Goal: Check status

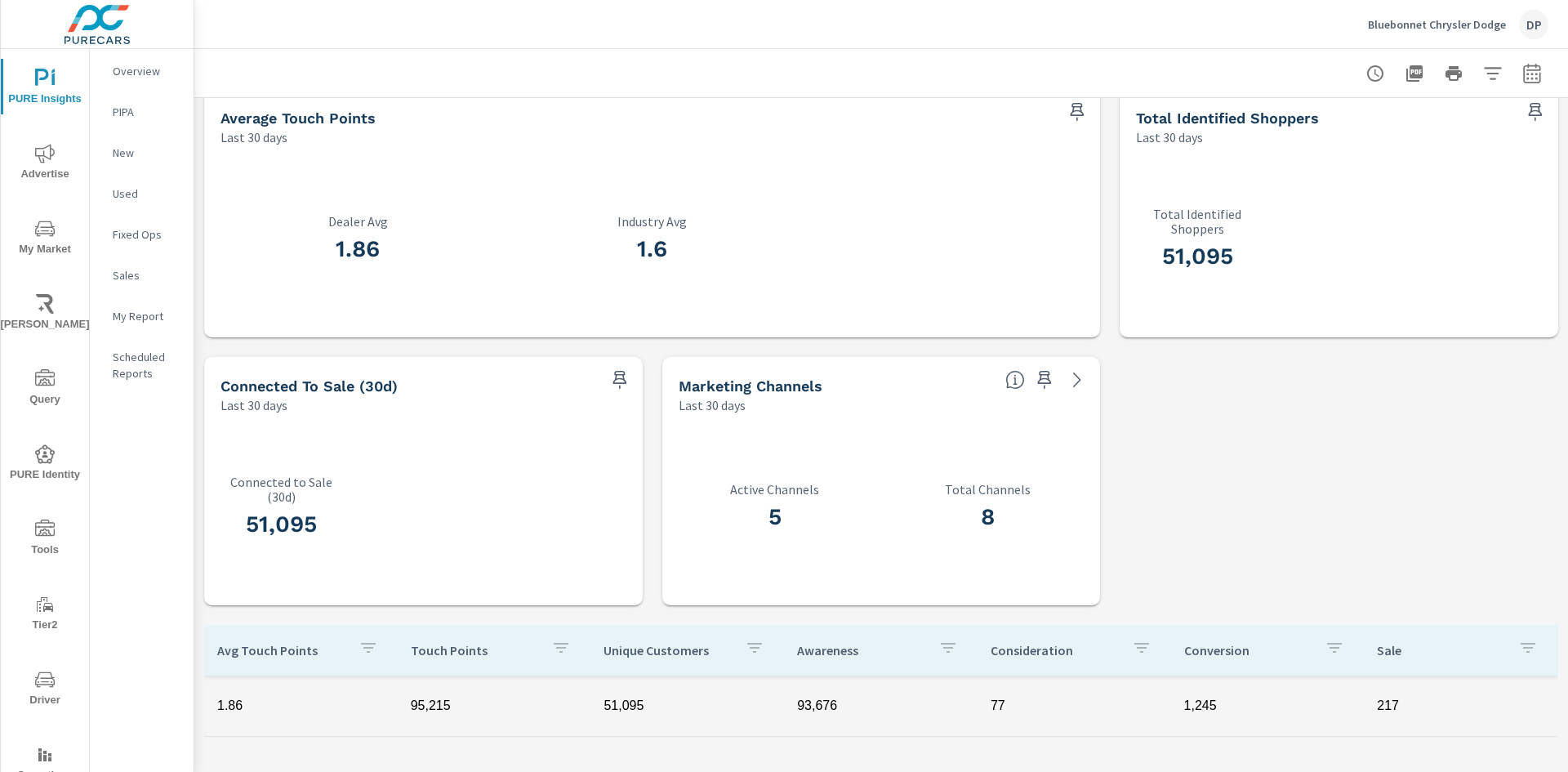
scroll to position [572, 0]
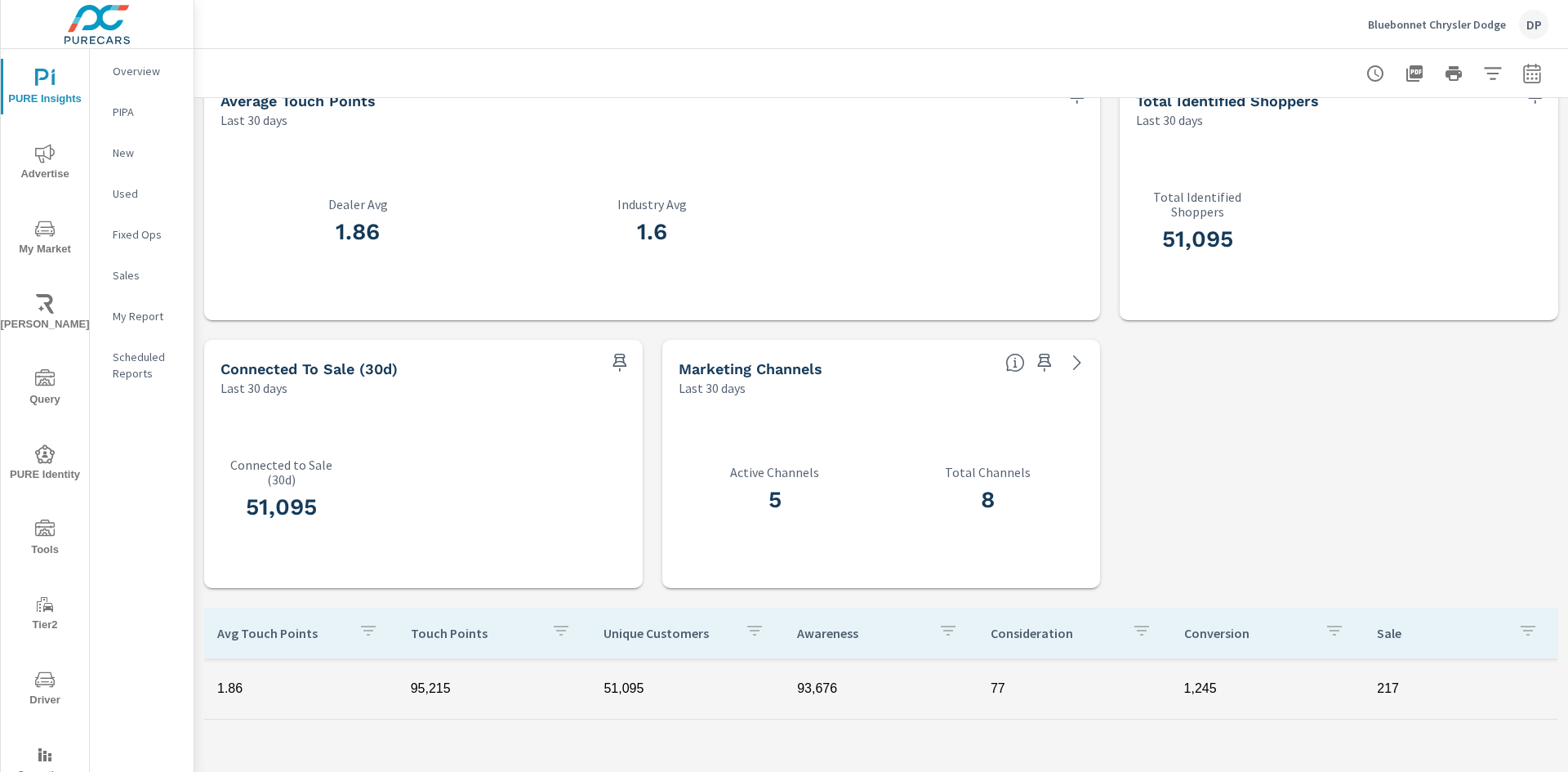
drag, startPoint x: 720, startPoint y: 474, endPoint x: 815, endPoint y: 513, distance: 102.7
click at [815, 513] on div "5 Active Channels" at bounding box center [775, 492] width 193 height 55
drag, startPoint x: 940, startPoint y: 468, endPoint x: 1037, endPoint y: 508, distance: 104.9
click at [1037, 508] on div "8 Total Channels" at bounding box center [987, 492] width 193 height 55
click at [1037, 508] on h3 "8" at bounding box center [987, 501] width 193 height 28
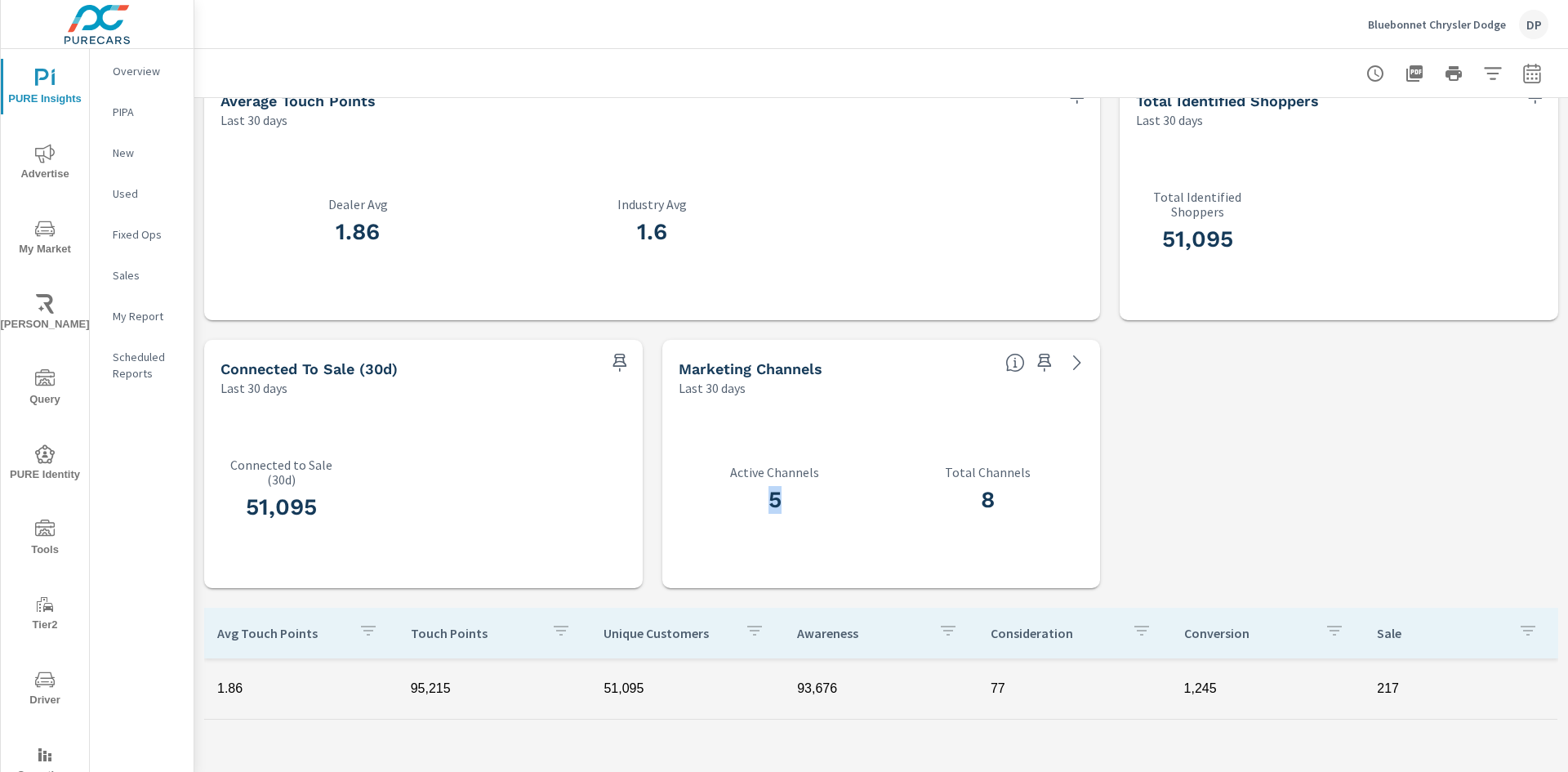
drag, startPoint x: 760, startPoint y: 499, endPoint x: 779, endPoint y: 499, distance: 19.0
click at [779, 499] on h3 "5" at bounding box center [775, 501] width 193 height 28
click at [786, 500] on h3 "5" at bounding box center [775, 501] width 193 height 28
click at [1070, 362] on icon at bounding box center [1078, 363] width 20 height 20
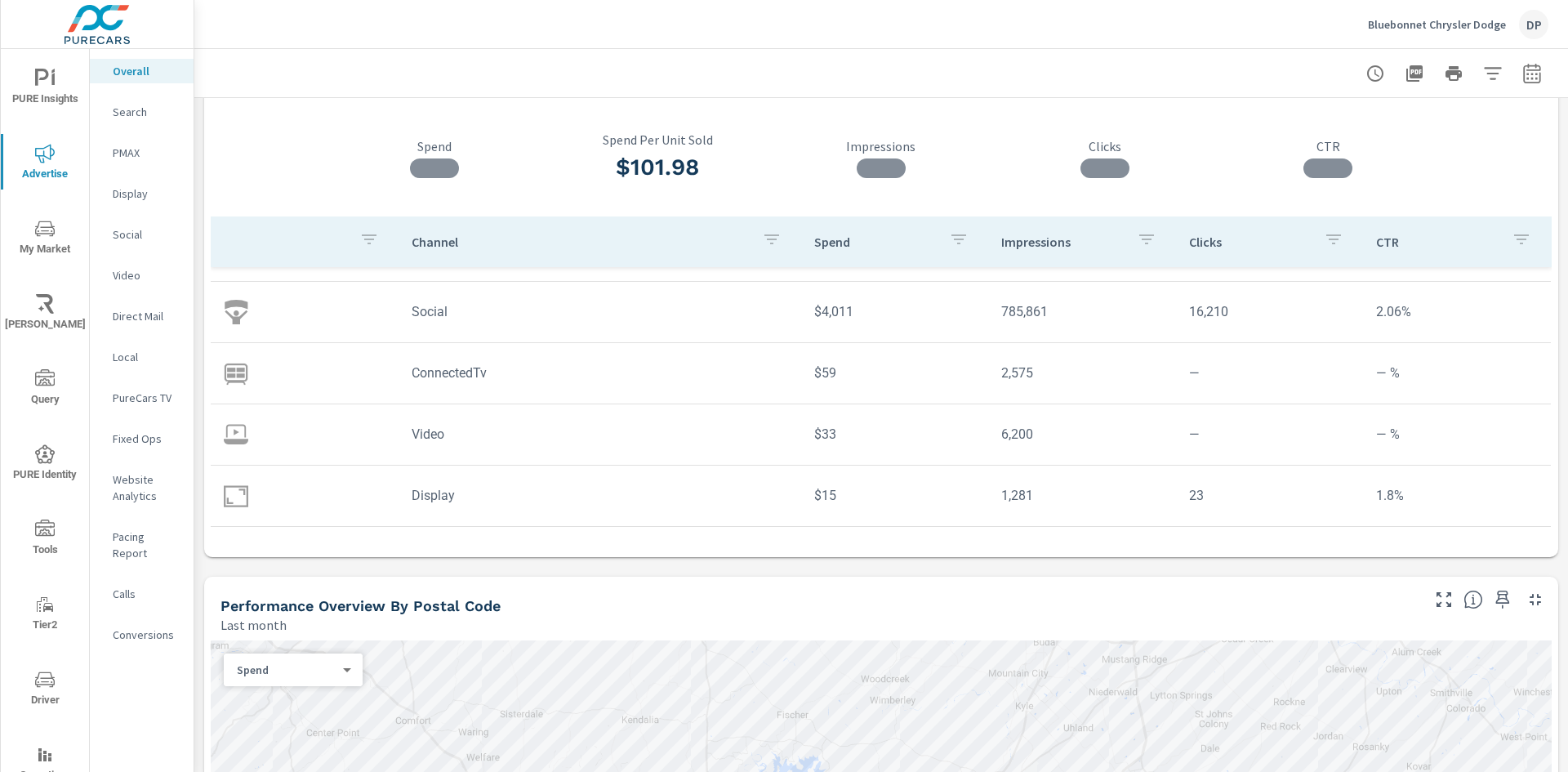
scroll to position [82, 0]
